Goal: Information Seeking & Learning: Learn about a topic

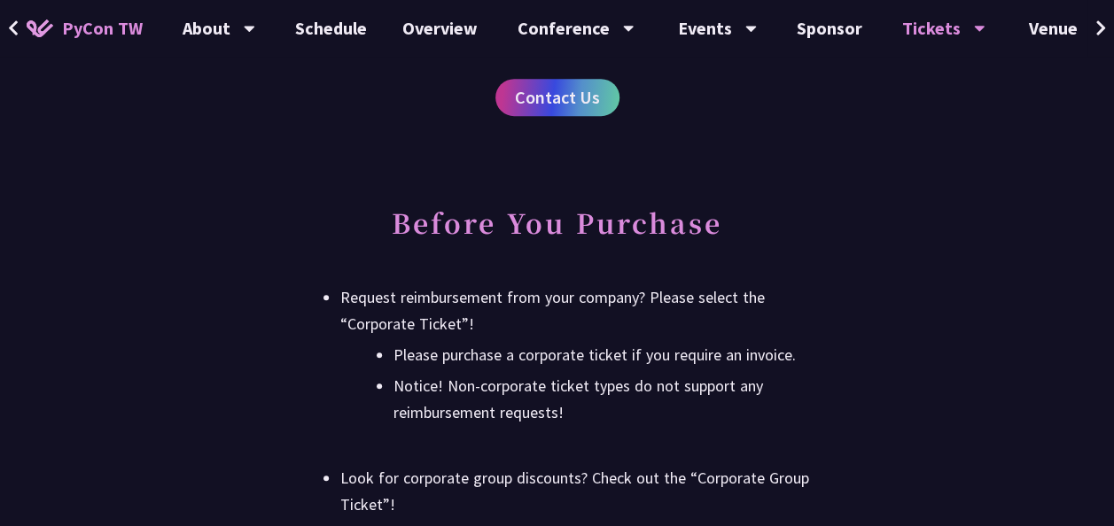
scroll to position [3768, 0]
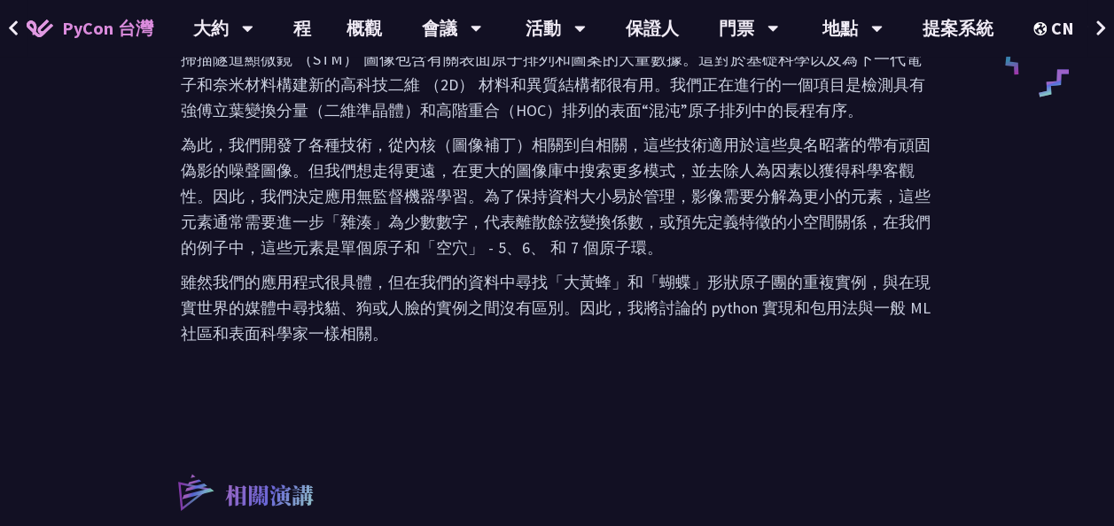
scroll to position [957, 0]
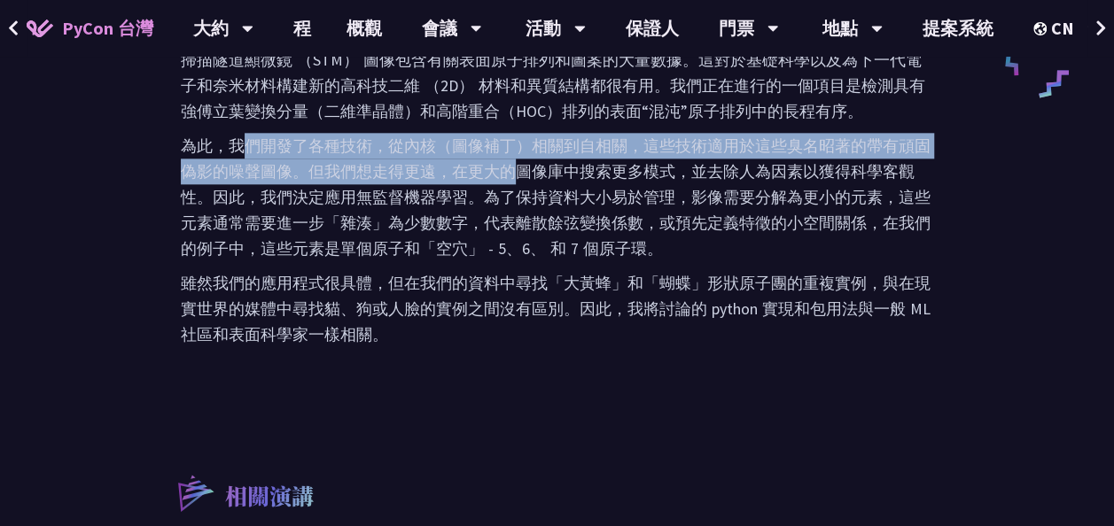
drag, startPoint x: 245, startPoint y: 119, endPoint x: 508, endPoint y: 144, distance: 263.5
click at [508, 144] on p "為此，我們開發了各種技術，從內核（圖像補丁）相關到自相關，這些技術適用於這些臭名昭著的帶有頑固偽影的噪聲圖像。但我們想走得更遠，在更大的圖像庫中搜索更多模式，…" at bounding box center [557, 197] width 752 height 128
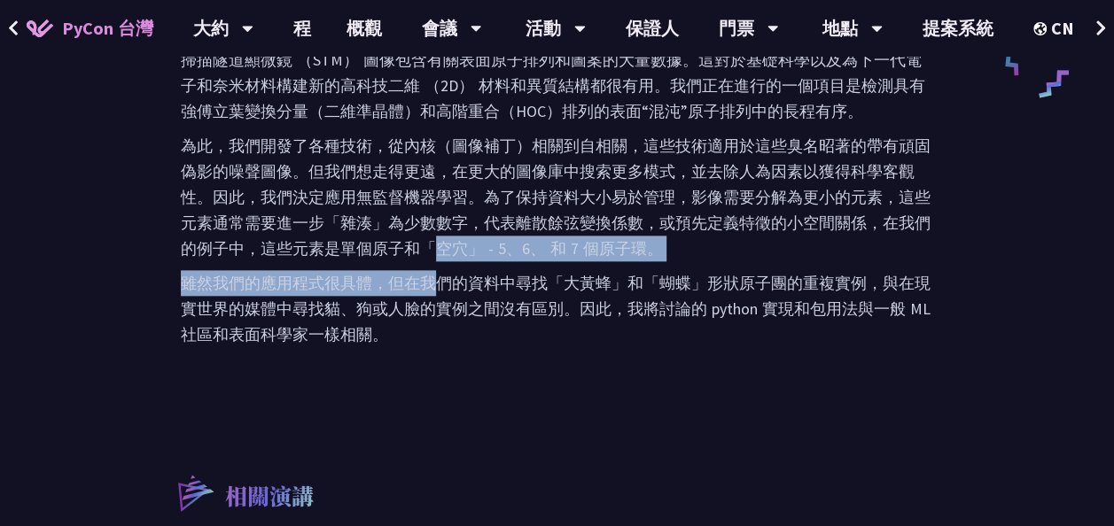
drag, startPoint x: 508, startPoint y: 144, endPoint x: 433, endPoint y: 234, distance: 117.1
click at [433, 234] on div "掃描隧道顯微鏡 （STM） 圖像包含有關表面原子排列和圖案的大量數據。這對於基礎科學以及為下一代電子和奈米材料構建新的高科技二維 （2D） 材料和異質結構都很…" at bounding box center [557, 197] width 752 height 300
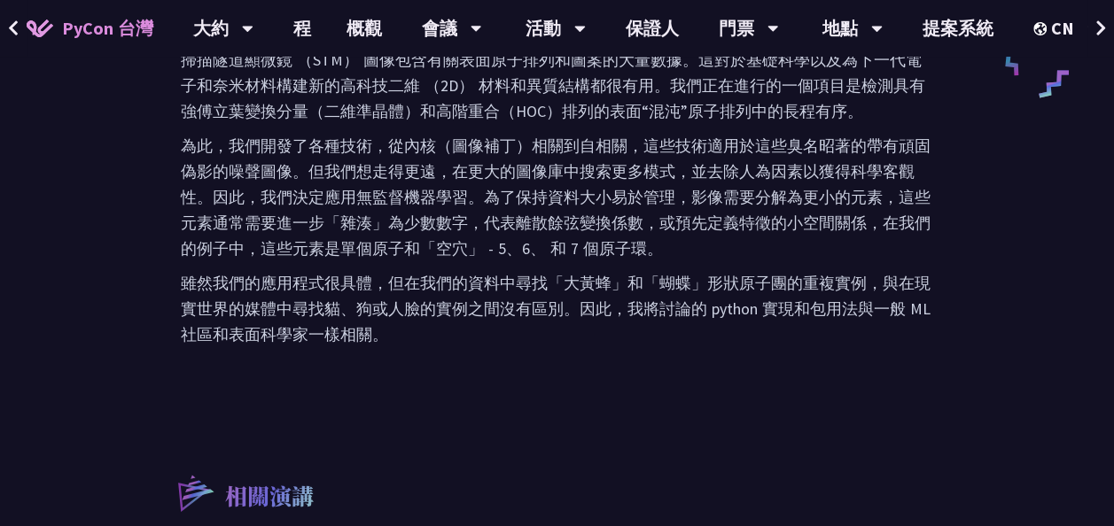
drag, startPoint x: 433, startPoint y: 234, endPoint x: 312, endPoint y: 177, distance: 134.0
click at [312, 177] on p "為此，我們開發了各種技術，從內核（圖像補丁）相關到自相關，這些技術適用於這些臭名昭著的帶有頑固偽影的噪聲圖像。但我們想走得更遠，在更大的圖像庫中搜索更多模式，…" at bounding box center [557, 197] width 752 height 128
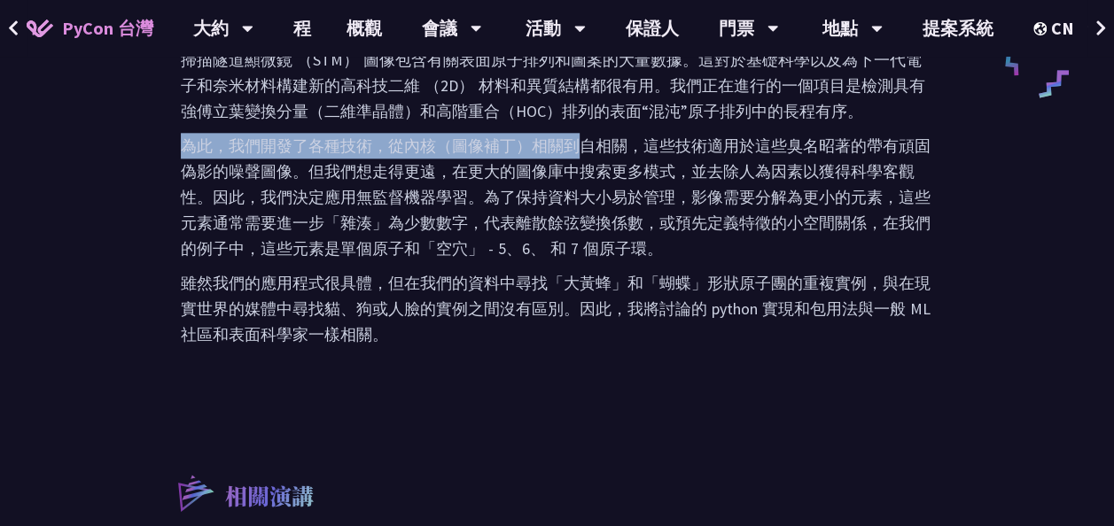
drag, startPoint x: 178, startPoint y: 121, endPoint x: 572, endPoint y: 125, distance: 393.5
click at [572, 125] on div "摘要 “可以說，對我們周圍世界的大部分理解都是基於對共享或重複結構的感知和認識，我們的美感也是如此 [[PERSON_NAME] 1961]” 我將逐步解釋我…" at bounding box center [557, 76] width 788 height 631
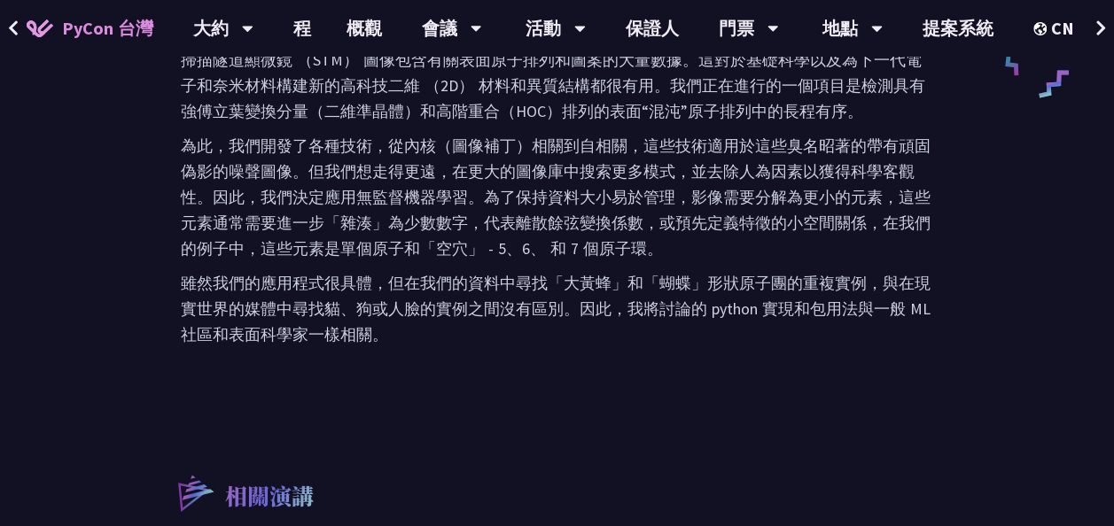
click at [415, 239] on div "掃描隧道顯微鏡 （STM） 圖像包含有關表面原子排列和圖案的大量數據。這對於基礎科學以及為下一代電子和奈米材料構建新的高科技二維 （2D） 材料和異質結構都很…" at bounding box center [557, 197] width 752 height 300
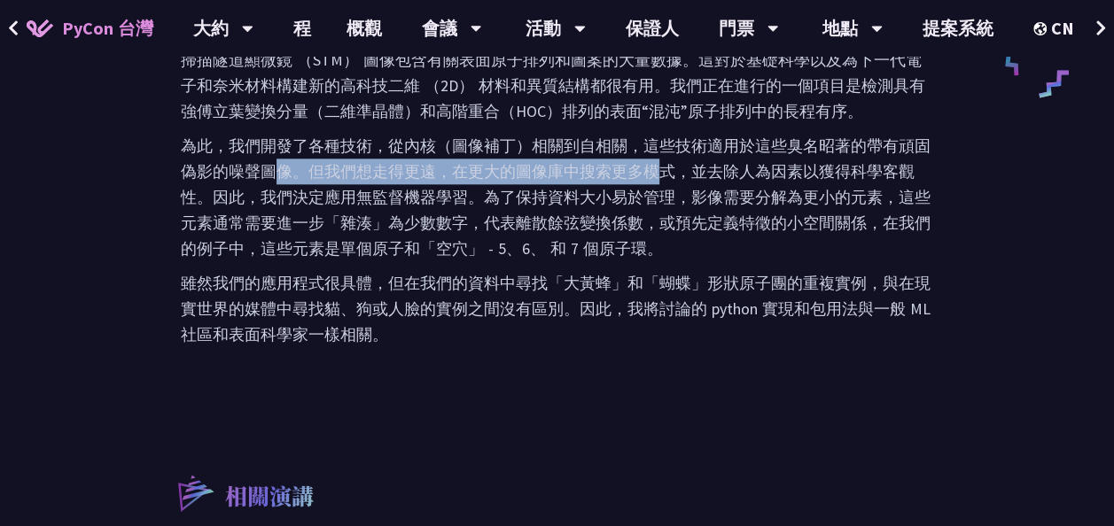
drag, startPoint x: 276, startPoint y: 142, endPoint x: 656, endPoint y: 151, distance: 379.4
click at [656, 151] on p "為此，我們開發了各種技術，從內核（圖像補丁）相關到自相關，這些技術適用於這些臭名昭著的帶有頑固偽影的噪聲圖像。但我們想走得更遠，在更大的圖像庫中搜索更多模式，…" at bounding box center [557, 197] width 752 height 128
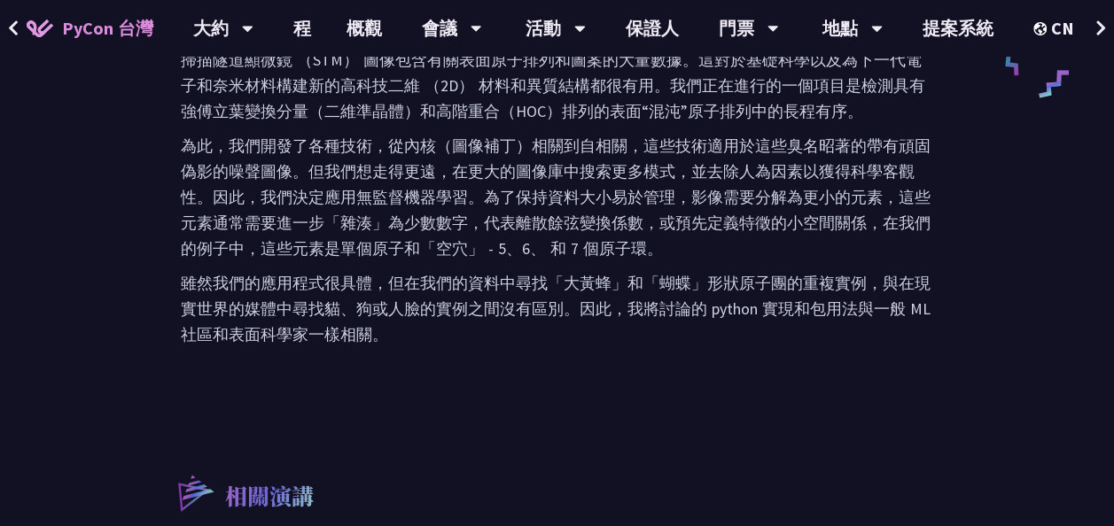
click at [594, 298] on p "雖然我們的應用程式很具體，但在我們的資料中尋找「大黃蜂」和「蝴蝶」形狀原子團的重複實例，與在現實世界的媒體中尋找貓、狗或人臉的實例之間沒有區別。因此，我將討論…" at bounding box center [557, 308] width 752 height 77
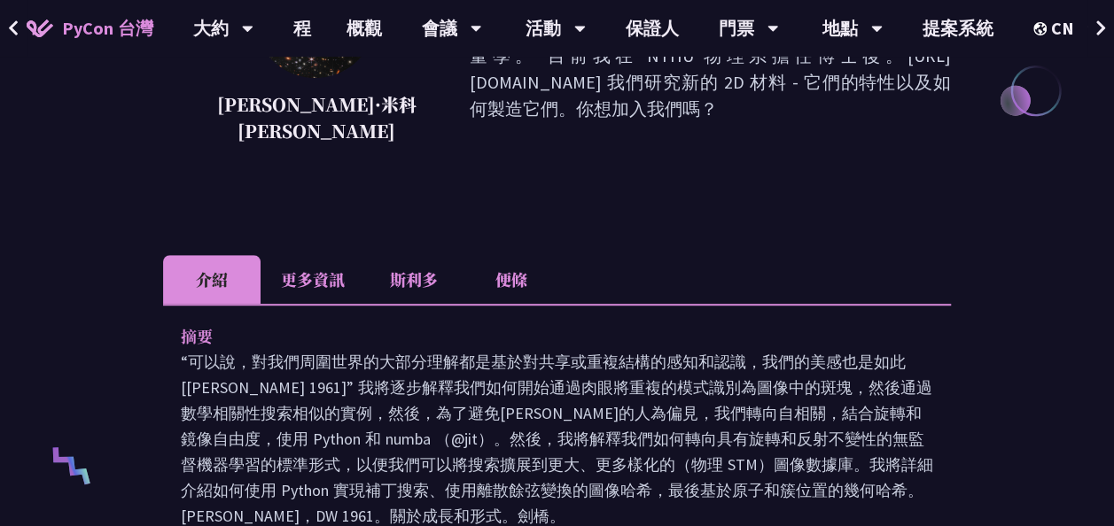
scroll to position [413, 0]
click at [341, 267] on li "更多資訊" at bounding box center [313, 280] width 105 height 49
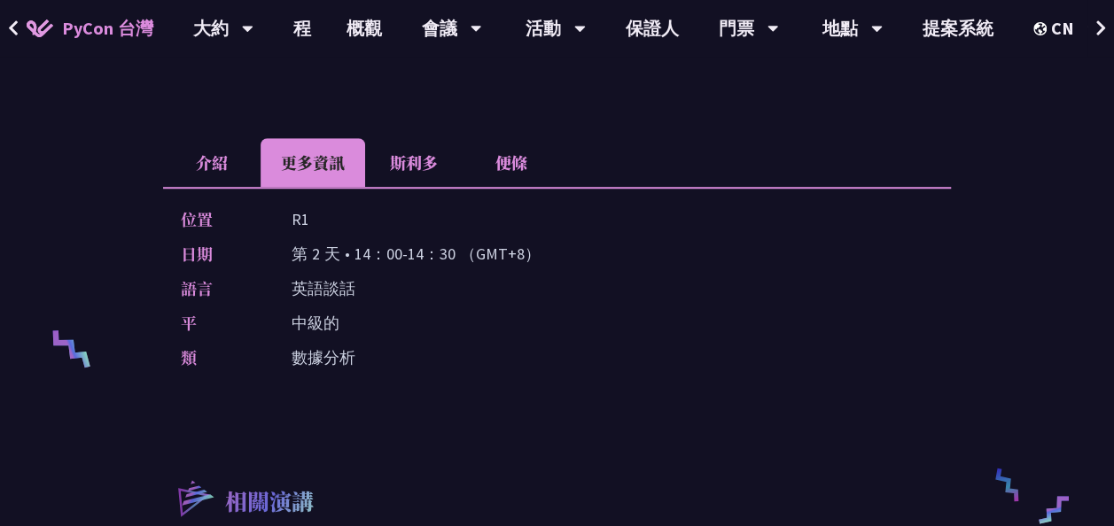
scroll to position [530, 0]
click at [430, 139] on li "斯利多" at bounding box center [413, 163] width 97 height 49
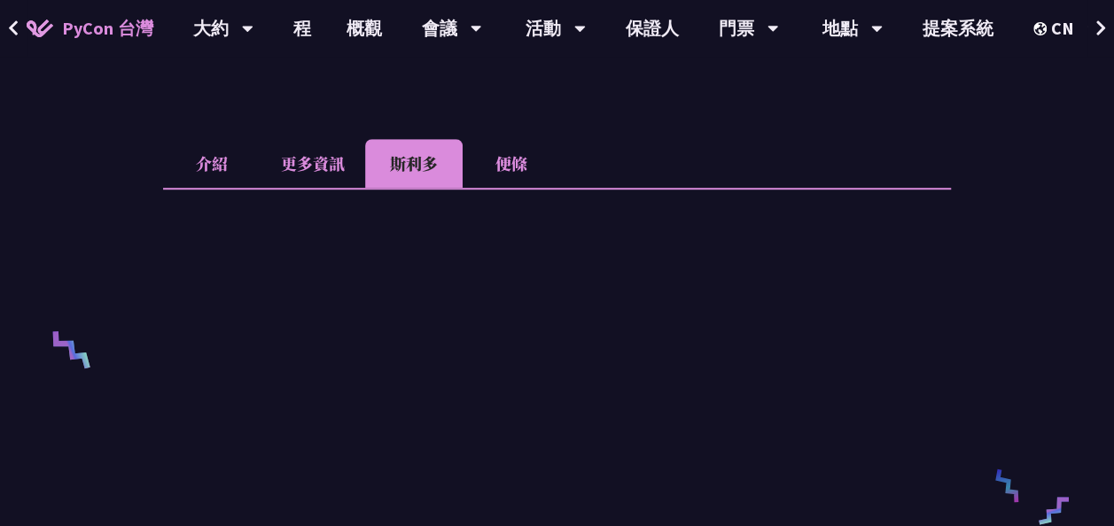
click at [487, 144] on li "便條" at bounding box center [511, 163] width 97 height 49
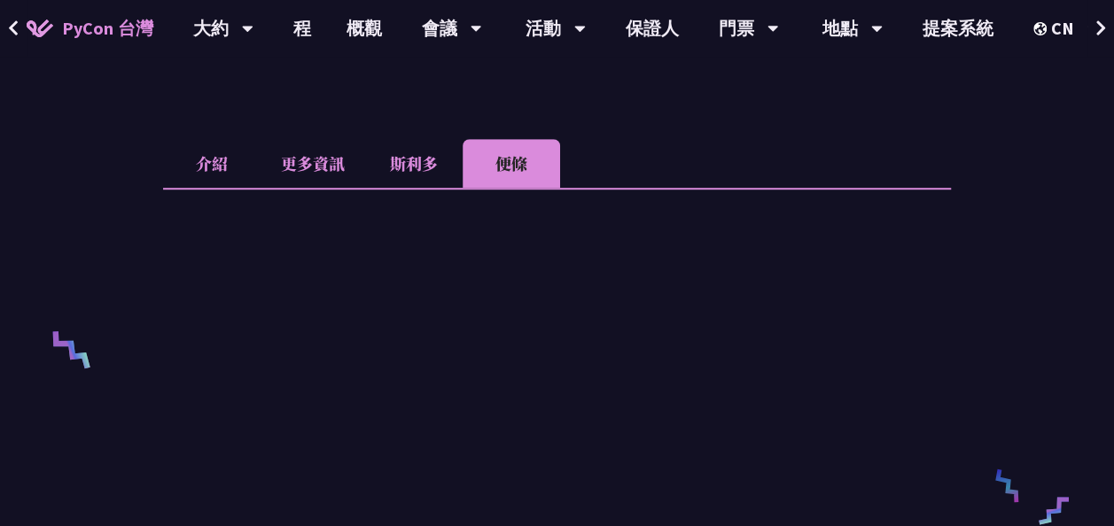
click at [411, 139] on li "斯利多" at bounding box center [413, 163] width 97 height 49
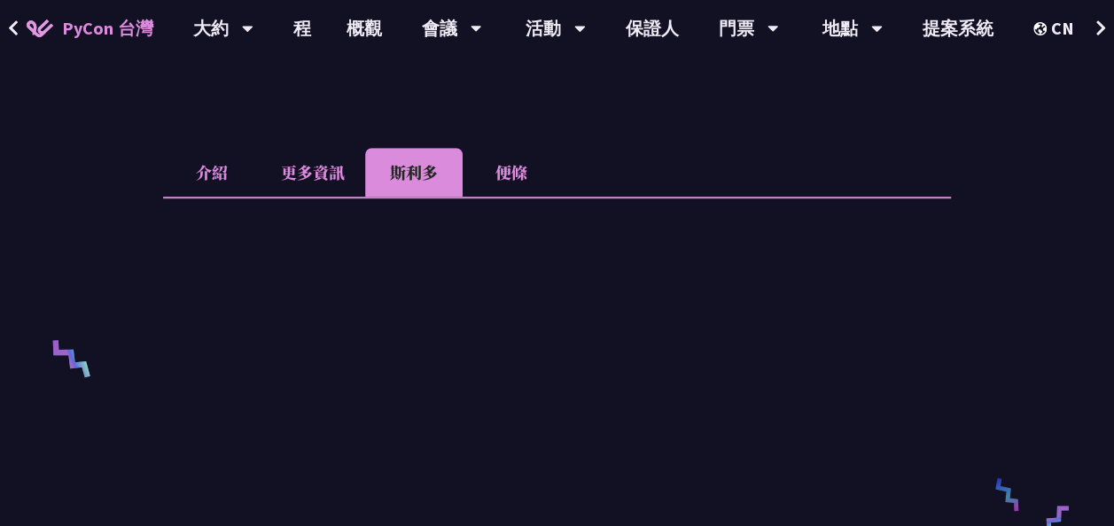
scroll to position [515, 0]
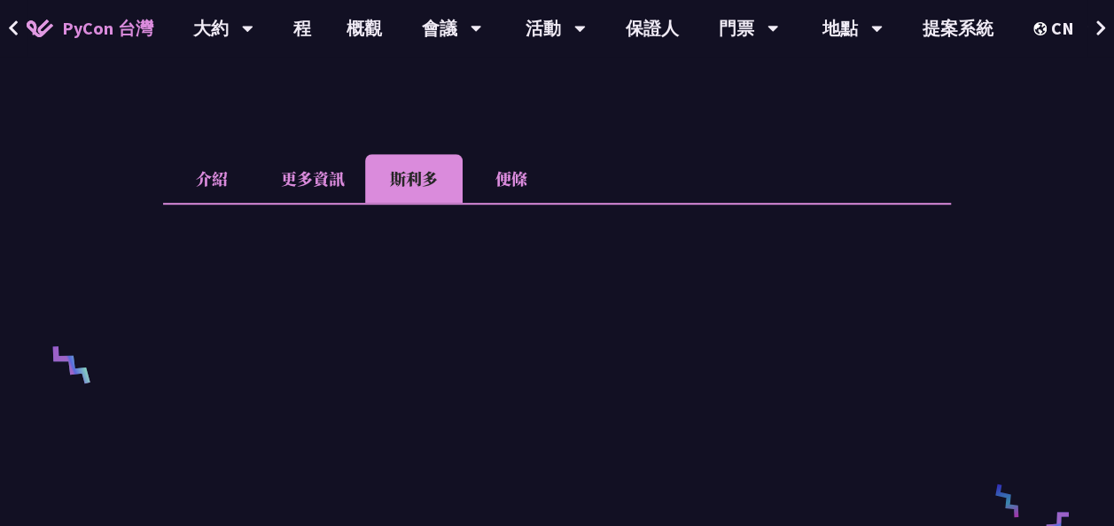
click at [292, 154] on li "更多資訊" at bounding box center [313, 178] width 105 height 49
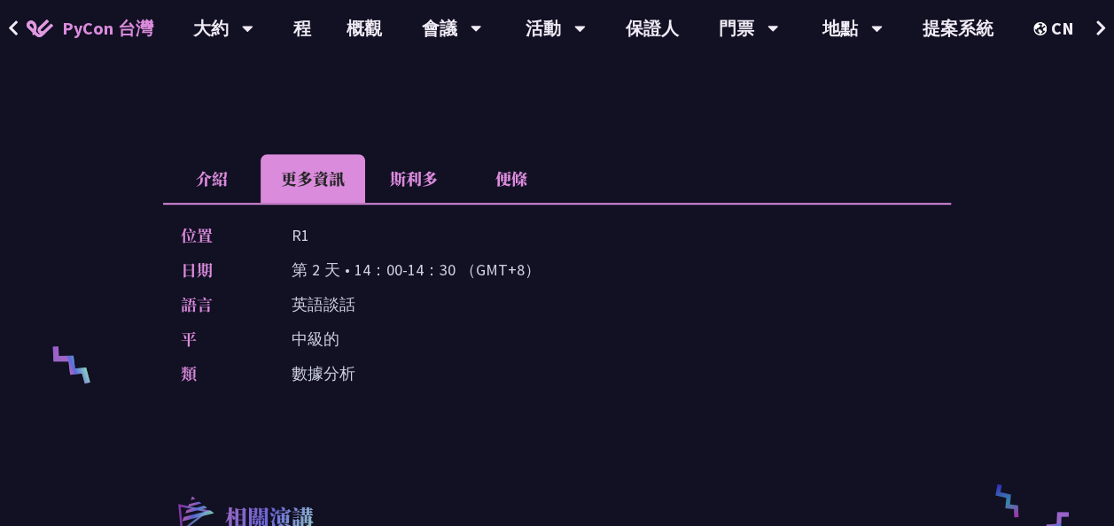
click at [419, 154] on li "斯利多" at bounding box center [413, 178] width 97 height 49
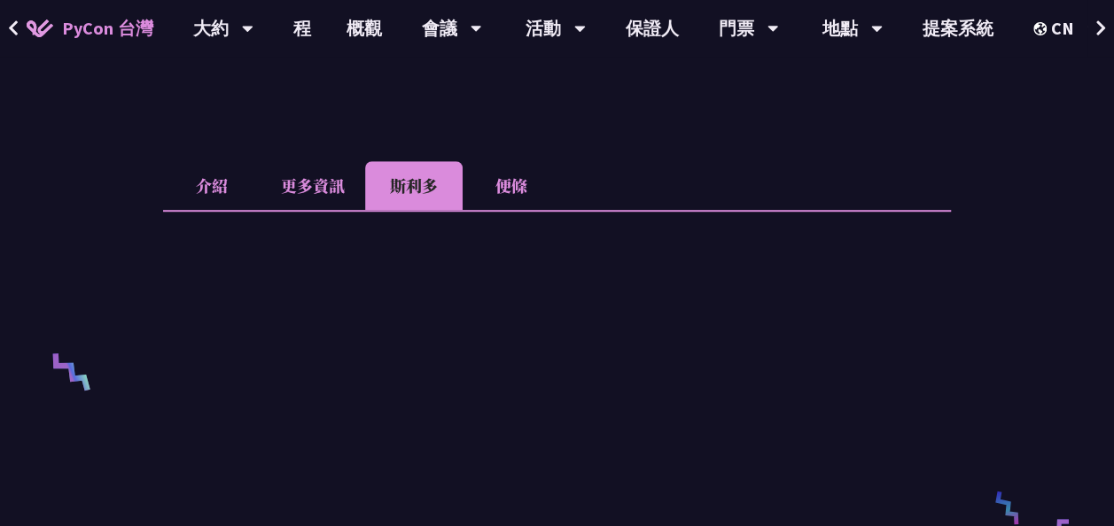
scroll to position [506, 0]
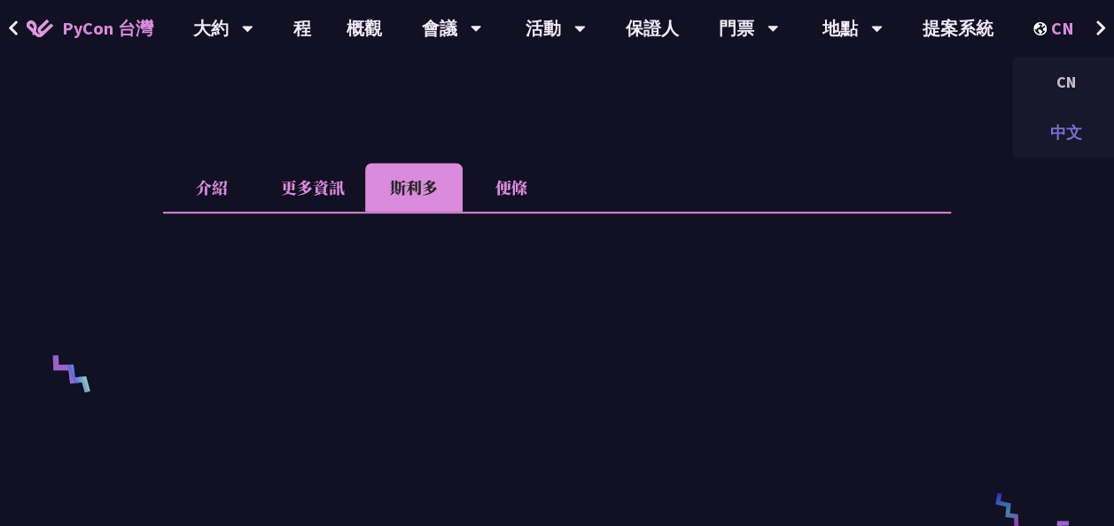
click at [1056, 136] on div "中文" at bounding box center [1065, 133] width 106 height 42
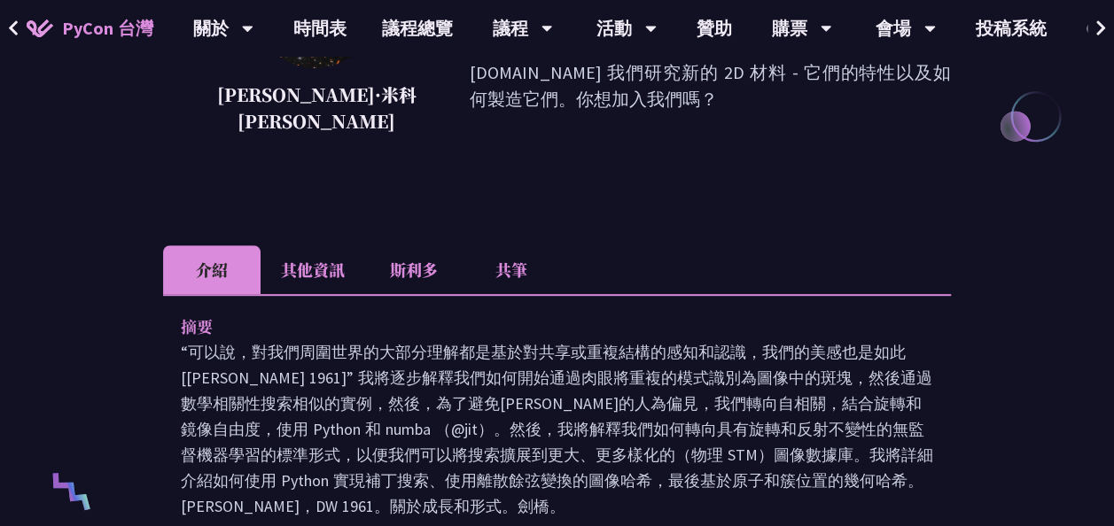
scroll to position [389, 0]
click at [414, 245] on li "斯利多" at bounding box center [413, 269] width 97 height 49
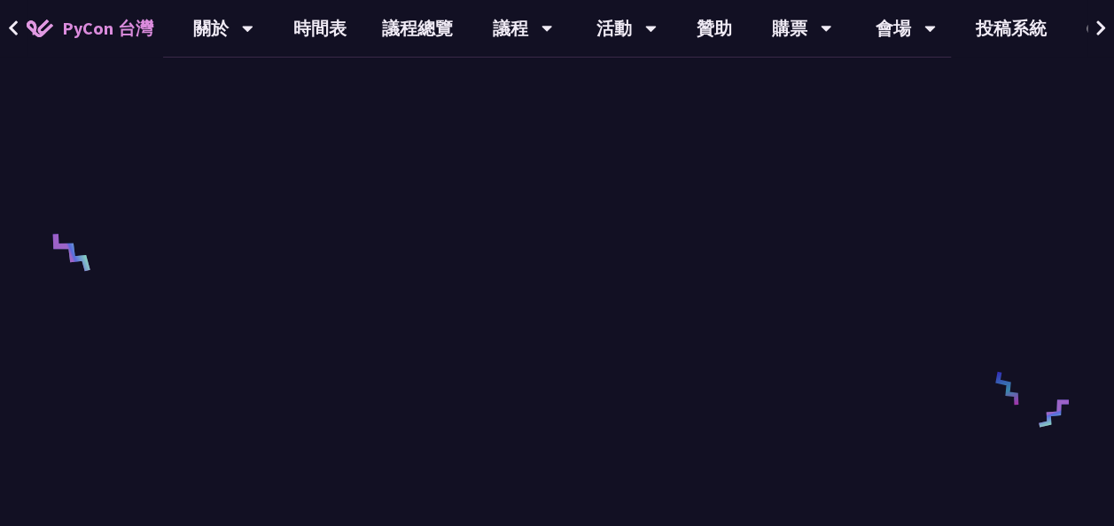
scroll to position [399, 0]
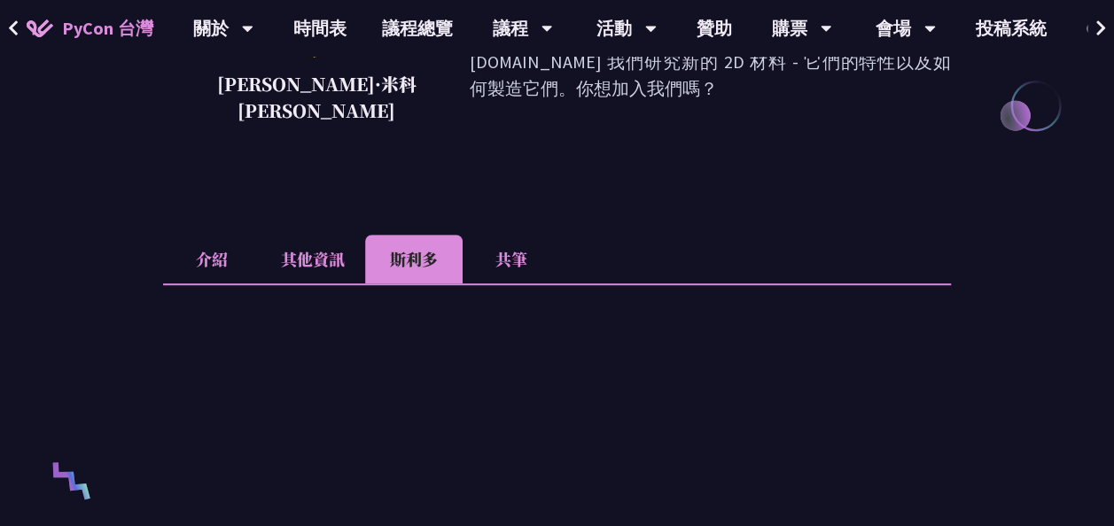
click at [516, 235] on li "共筆" at bounding box center [511, 259] width 97 height 49
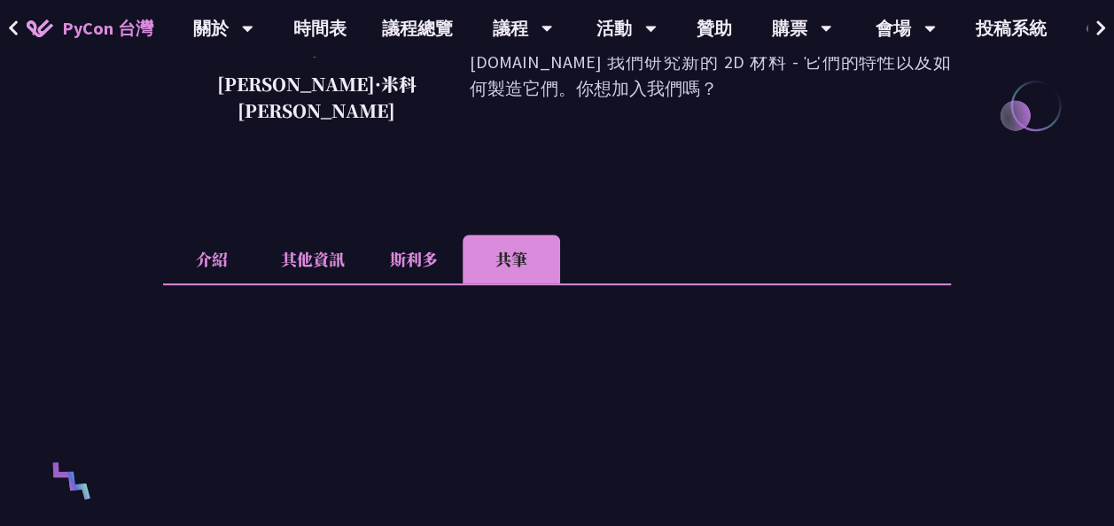
click at [308, 235] on li "其他資訊" at bounding box center [313, 259] width 105 height 49
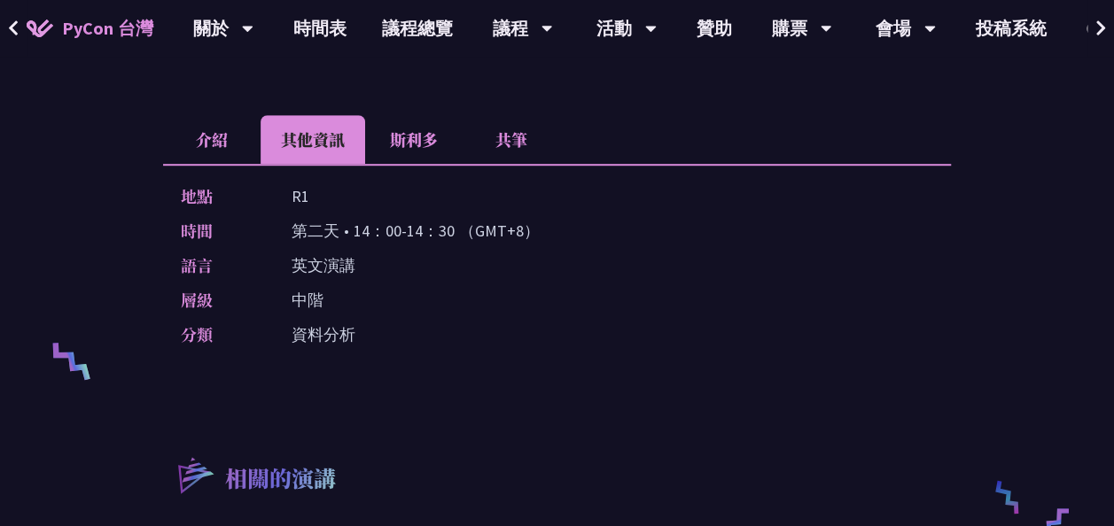
scroll to position [521, 0]
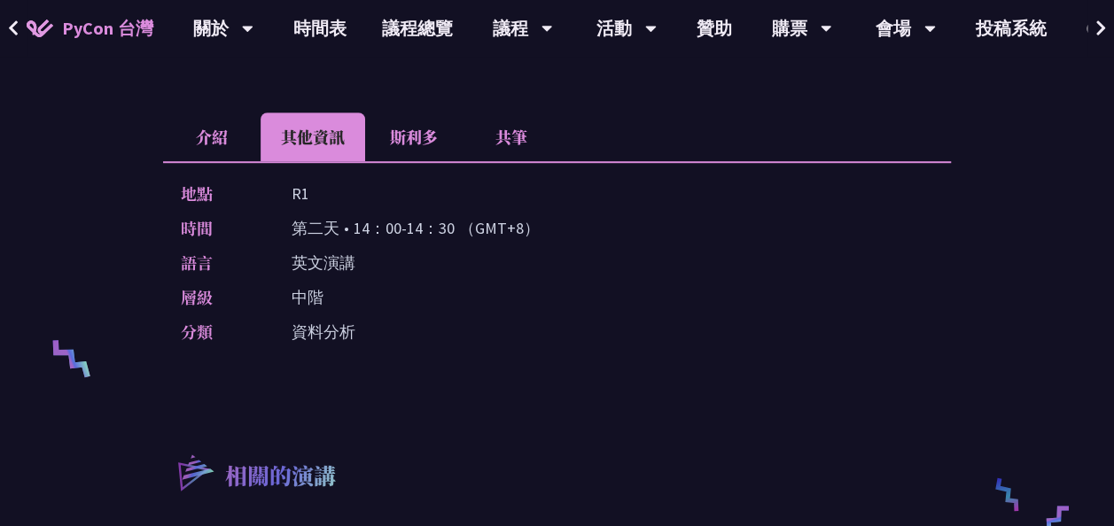
click at [199, 113] on li "介紹" at bounding box center [211, 137] width 97 height 49
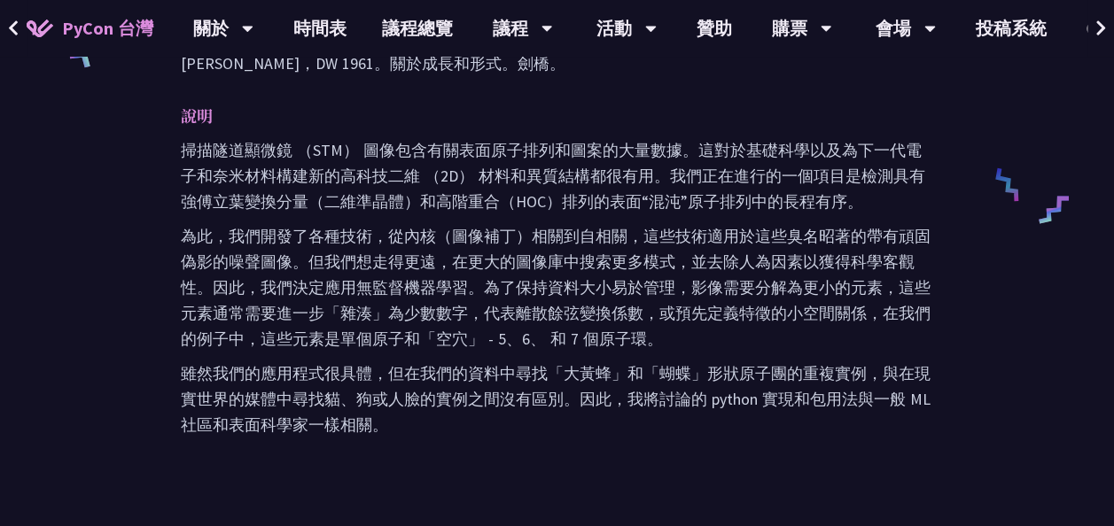
scroll to position [830, 0]
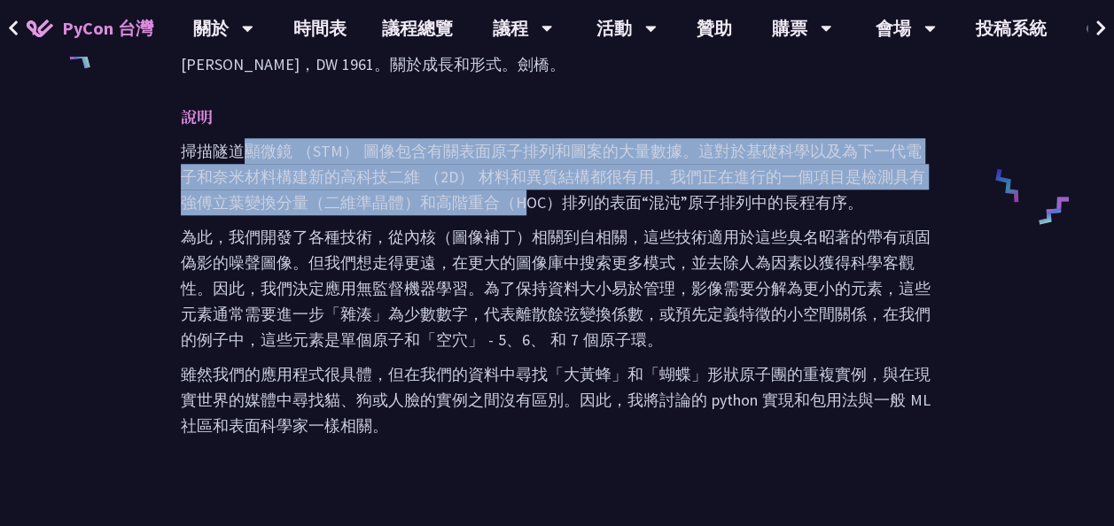
drag, startPoint x: 243, startPoint y: 135, endPoint x: 535, endPoint y: 187, distance: 297.1
click at [535, 187] on p "掃描隧道顯微鏡 （STM） 圖像包含有關表面原子排列和圖案的大量數據。這對於基礎科學以及為下一代電子和奈米材料構建新的高科技二維 （2D） 材料和異質結構都很…" at bounding box center [557, 176] width 752 height 77
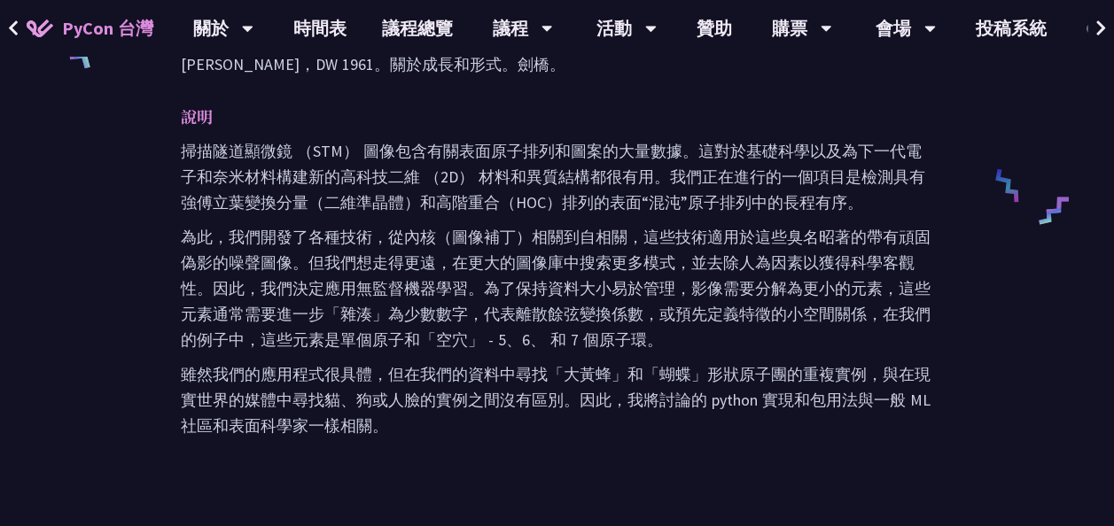
click at [490, 362] on p "雖然我們的應用程式很具體，但在我們的資料中尋找「大黃蜂」和「蝴蝶」形狀原子團的重複實例，與在現實世界的媒體中尋找貓、狗或人臉的實例之間沒有區別。因此，我將討論…" at bounding box center [557, 400] width 752 height 77
drag, startPoint x: 453, startPoint y: 168, endPoint x: 646, endPoint y: 187, distance: 194.1
click at [646, 187] on p "掃描隧道顯微鏡 （STM） 圖像包含有關表面原子排列和圖案的大量數據。這對於基礎科學以及為下一代電子和奈米材料構建新的高科技二維 （2D） 材料和異質結構都很…" at bounding box center [557, 176] width 752 height 77
drag, startPoint x: 646, startPoint y: 187, endPoint x: 603, endPoint y: 268, distance: 91.2
click at [603, 268] on p "為此，我們開發了各種技術，從內核（圖像補丁）相關到自相關，這些技術適用於這些臭名昭著的帶有頑固偽影的噪聲圖像。但我們想走得更遠，在更大的圖像庫中搜索更多模式，…" at bounding box center [557, 288] width 752 height 128
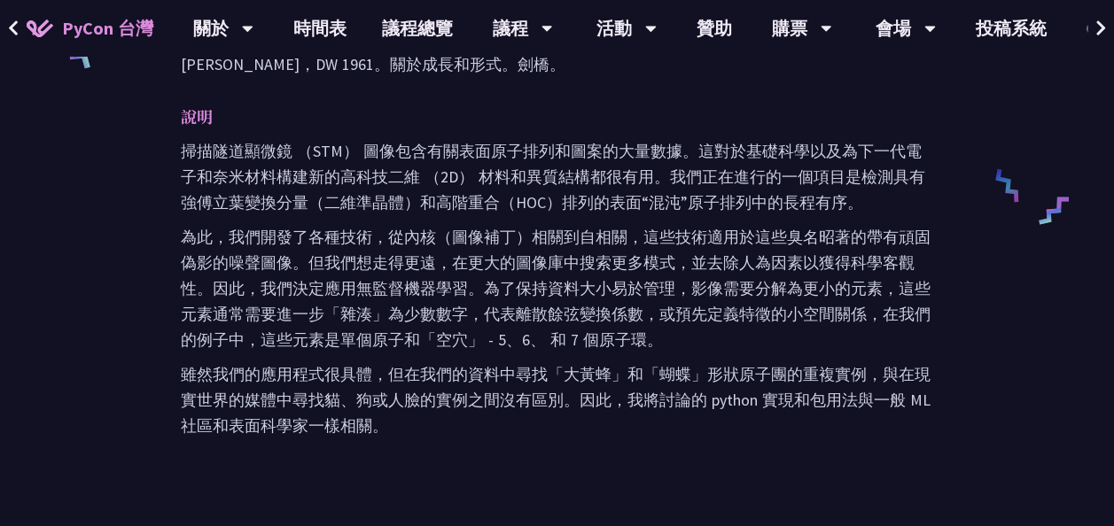
drag, startPoint x: 603, startPoint y: 268, endPoint x: 409, endPoint y: 243, distance: 195.7
click at [409, 243] on p "為此，我們開發了各種技術，從內核（圖像補丁）相關到自相關，這些技術適用於這些臭名昭著的帶有頑固偽影的噪聲圖像。但我們想走得更遠，在更大的圖像庫中搜索更多模式，…" at bounding box center [557, 288] width 752 height 128
click at [388, 312] on p "為此，我們開發了各種技術，從內核（圖像補丁）相關到自相關，這些技術適用於這些臭名昭著的帶有頑固偽影的噪聲圖像。但我們想走得更遠，在更大的圖像庫中搜索更多模式，…" at bounding box center [557, 288] width 752 height 128
click at [333, 362] on p "雖然我們的應用程式很具體，但在我們的資料中尋找「大黃蜂」和「蝴蝶」形狀原子團的重複實例，與在現實世界的媒體中尋找貓、狗或人臉的實例之間沒有區別。因此，我將討論…" at bounding box center [557, 400] width 752 height 77
click at [390, 406] on p "雖然我們的應用程式很具體，但在我們的資料中尋找「大黃蜂」和「蝴蝶」形狀原子團的重複實例，與在現實世界的媒體中尋找貓、狗或人臉的實例之間沒有區別。因此，我將討論…" at bounding box center [557, 400] width 752 height 77
